Goal: Task Accomplishment & Management: Manage account settings

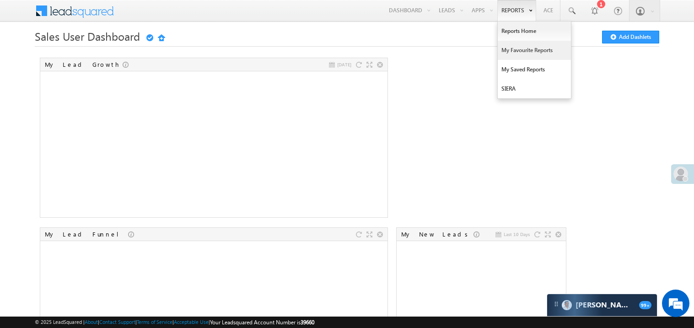
click at [513, 51] on link "My Favourite Reports" at bounding box center [534, 50] width 73 height 19
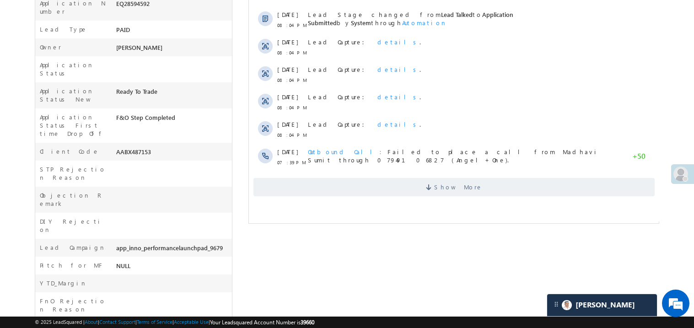
scroll to position [256, 0]
